Goal: Task Accomplishment & Management: Use online tool/utility

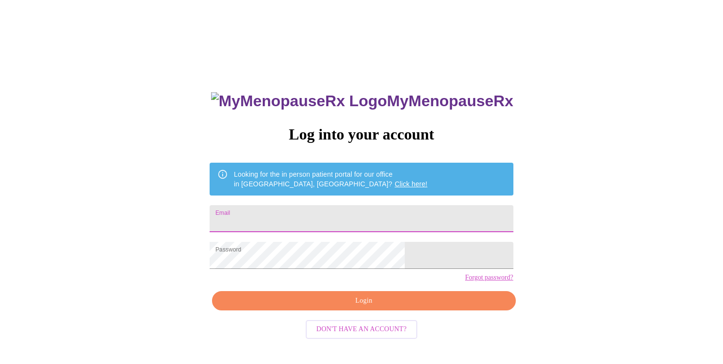
click at [328, 215] on input "Email" at bounding box center [361, 218] width 303 height 27
click at [333, 311] on button "Login" at bounding box center [363, 301] width 303 height 20
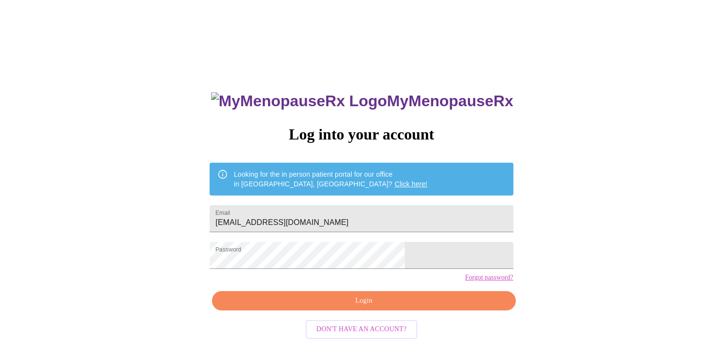
click at [342, 307] on span "Login" at bounding box center [363, 301] width 281 height 12
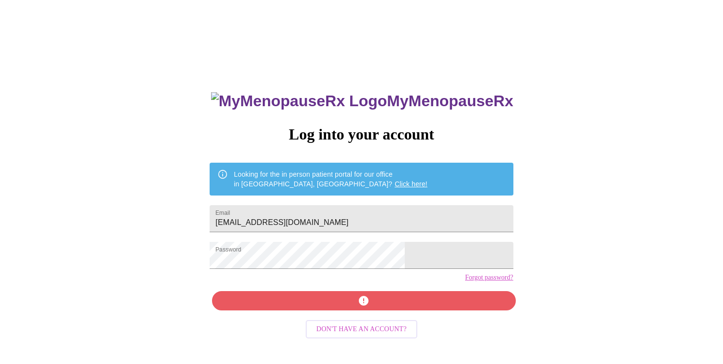
click at [363, 320] on div "MyMenopauseRx Log into your account Looking for the in person patient portal fo…" at bounding box center [361, 259] width 323 height 364
click at [375, 217] on input "thegabrielstx@gmail.com" at bounding box center [361, 218] width 303 height 27
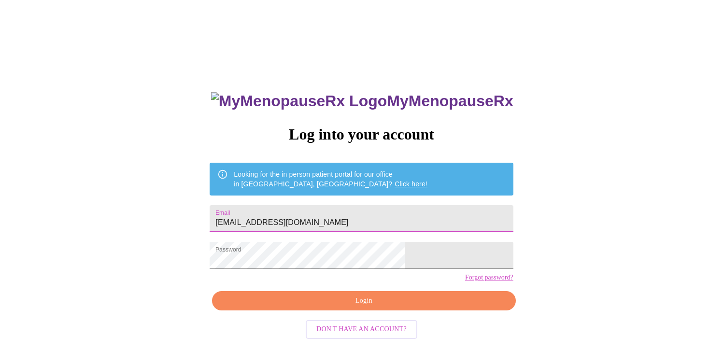
click at [385, 217] on input "thegabrielstx@gmail.com" at bounding box center [361, 218] width 303 height 27
type input "pseudojenny@gmail.com"
click at [339, 307] on span "Login" at bounding box center [363, 301] width 281 height 12
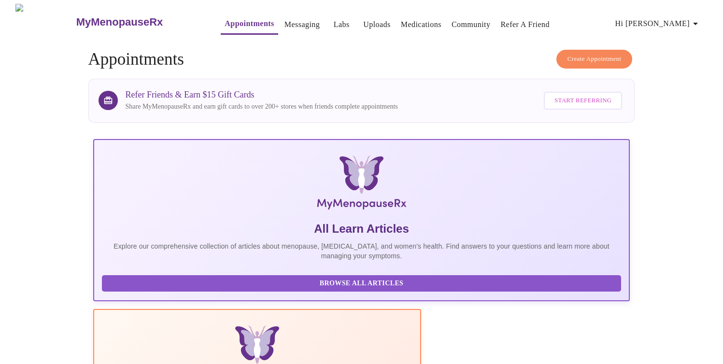
scroll to position [164, 0]
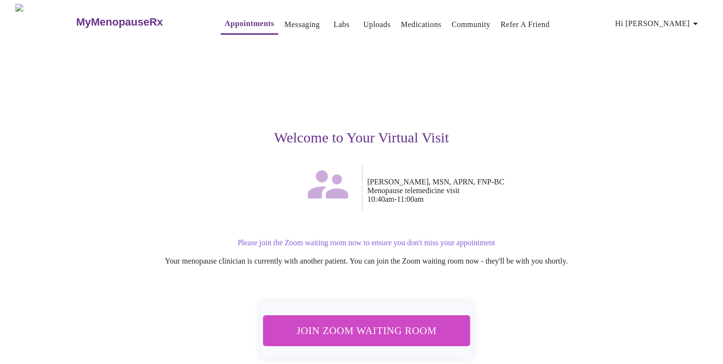
click at [370, 331] on span "Join Zoom Waiting Room" at bounding box center [366, 331] width 182 height 18
